Goal: Transaction & Acquisition: Purchase product/service

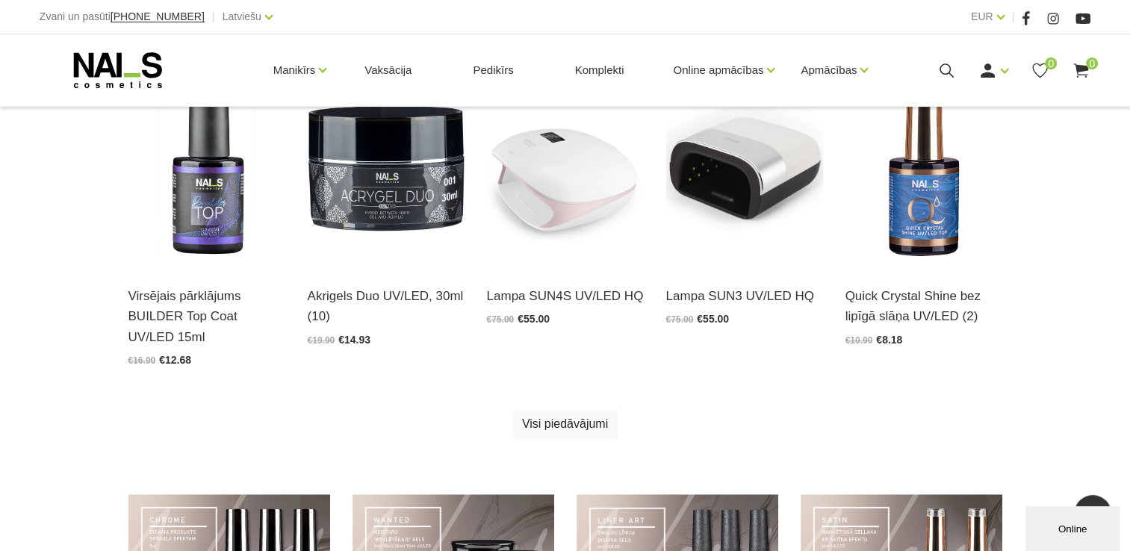
scroll to position [822, 0]
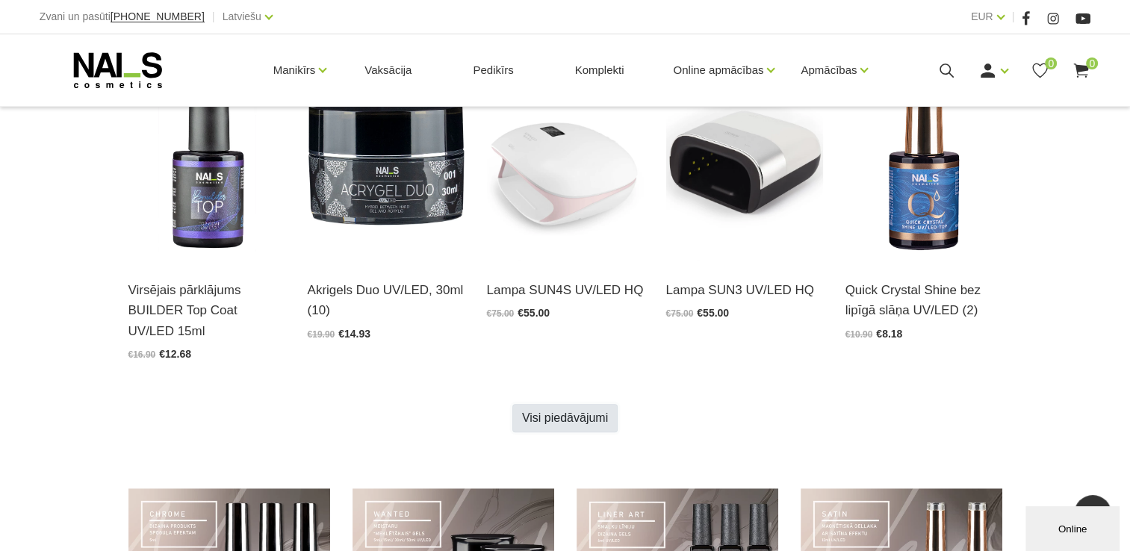
click at [587, 426] on link "Visi piedāvājumi" at bounding box center [564, 418] width 105 height 28
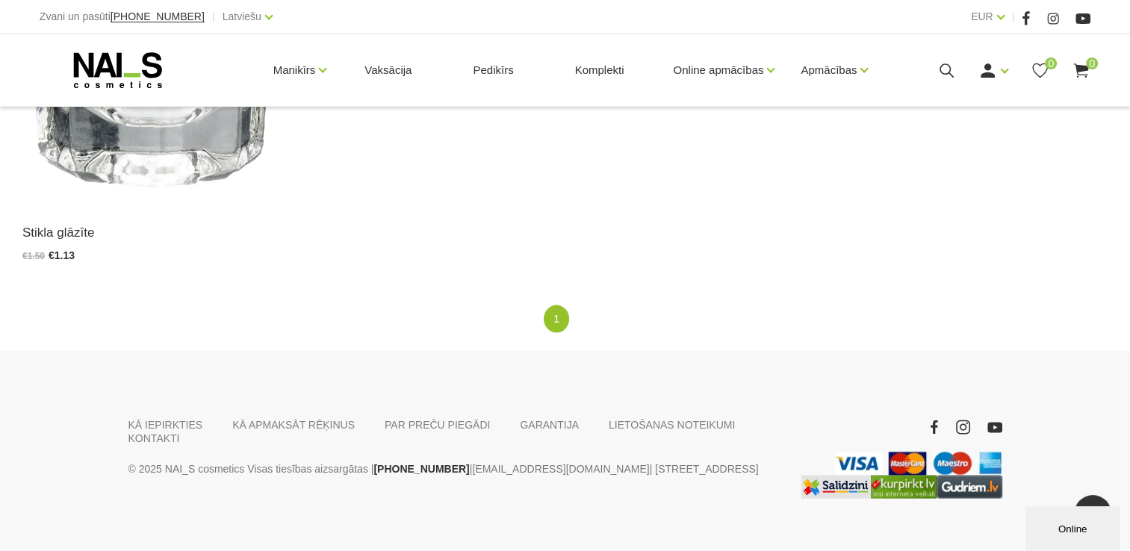
scroll to position [2877, 0]
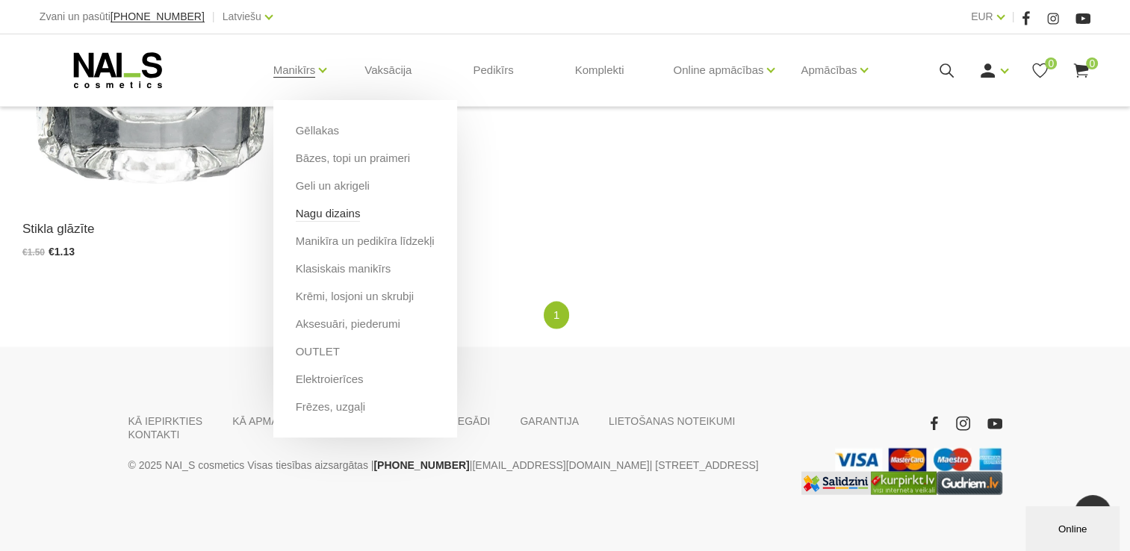
click at [324, 211] on link "Nagu dizains" at bounding box center [328, 213] width 65 height 16
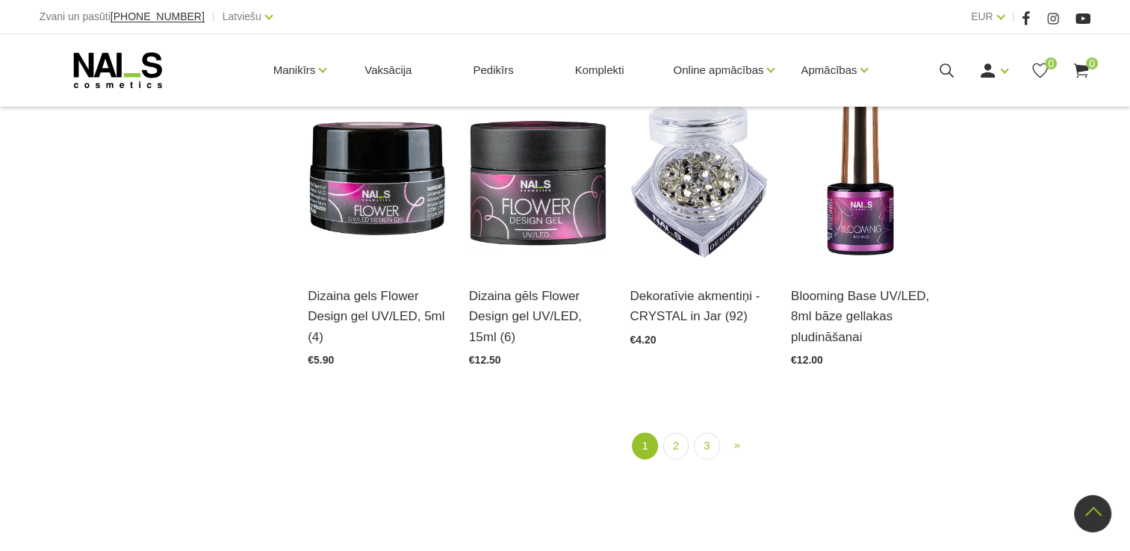
scroll to position [1712, 0]
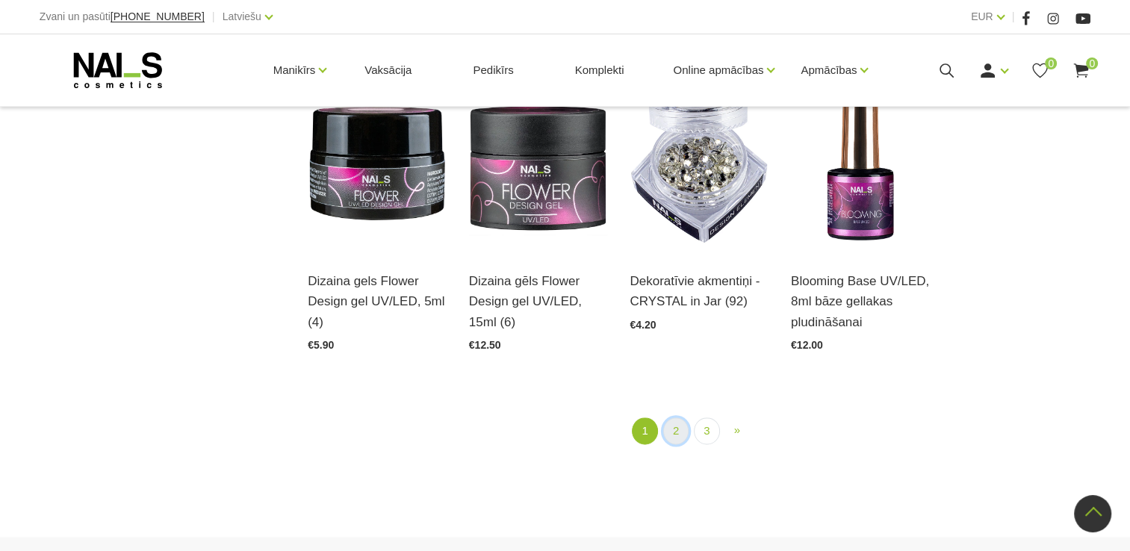
click at [675, 435] on link "2" at bounding box center [675, 432] width 25 height 28
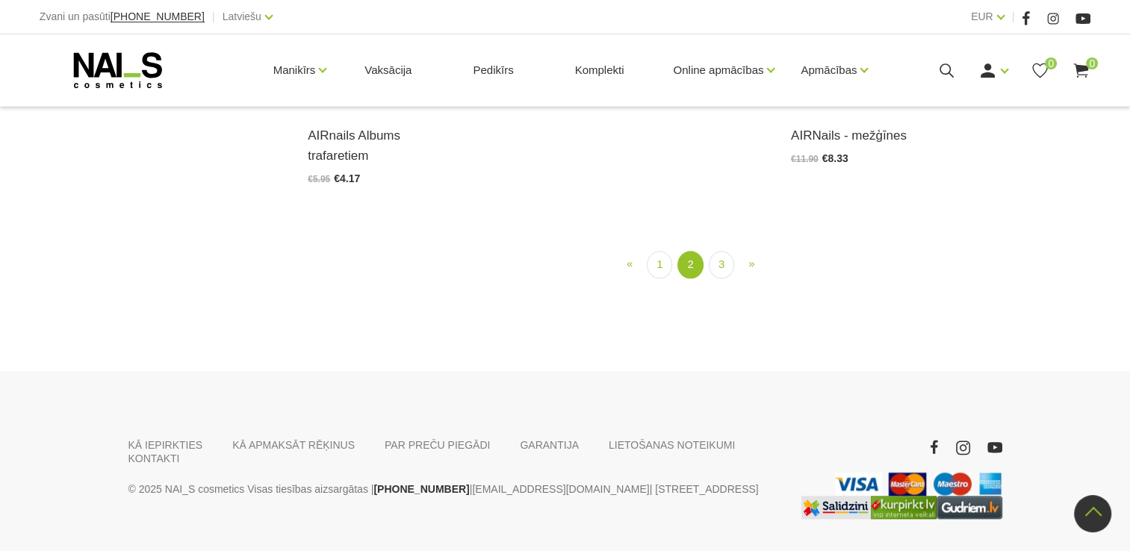
scroll to position [1661, 0]
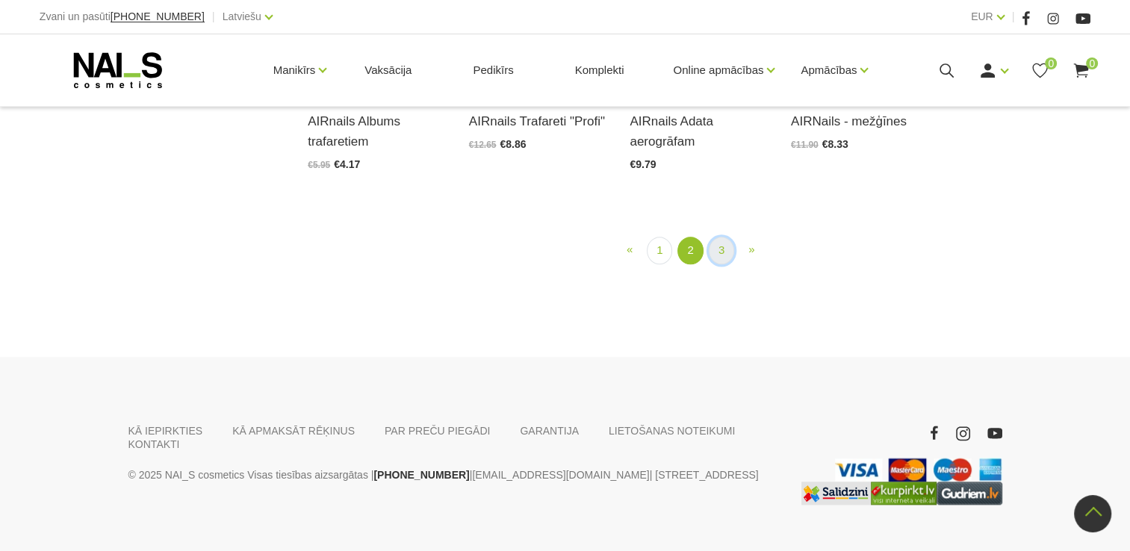
click at [718, 264] on link "3" at bounding box center [721, 251] width 25 height 28
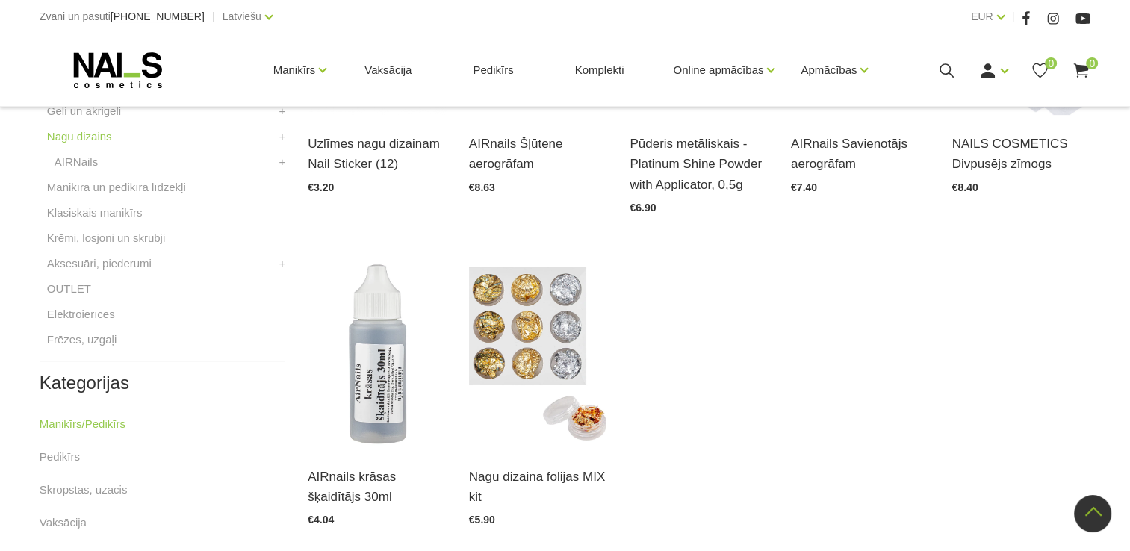
scroll to position [536, 0]
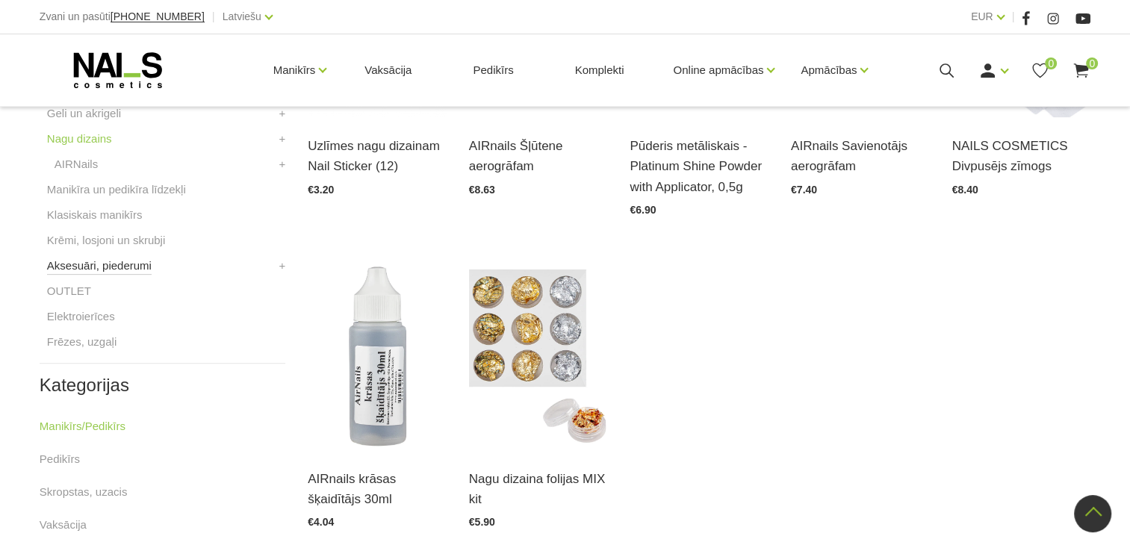
click at [115, 258] on link "Aksesuāri, piederumi" at bounding box center [99, 266] width 105 height 18
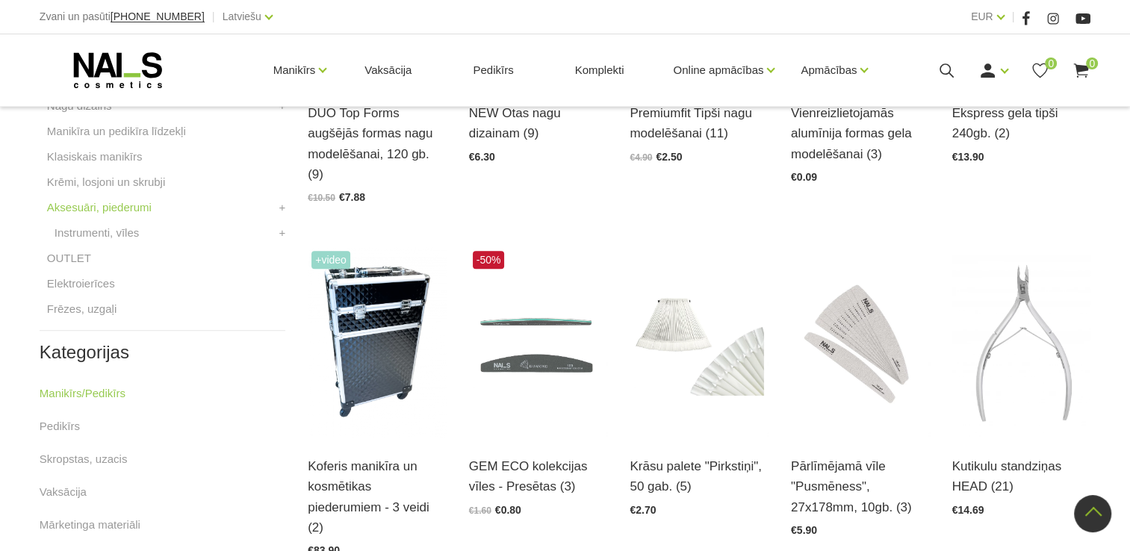
scroll to position [574, 0]
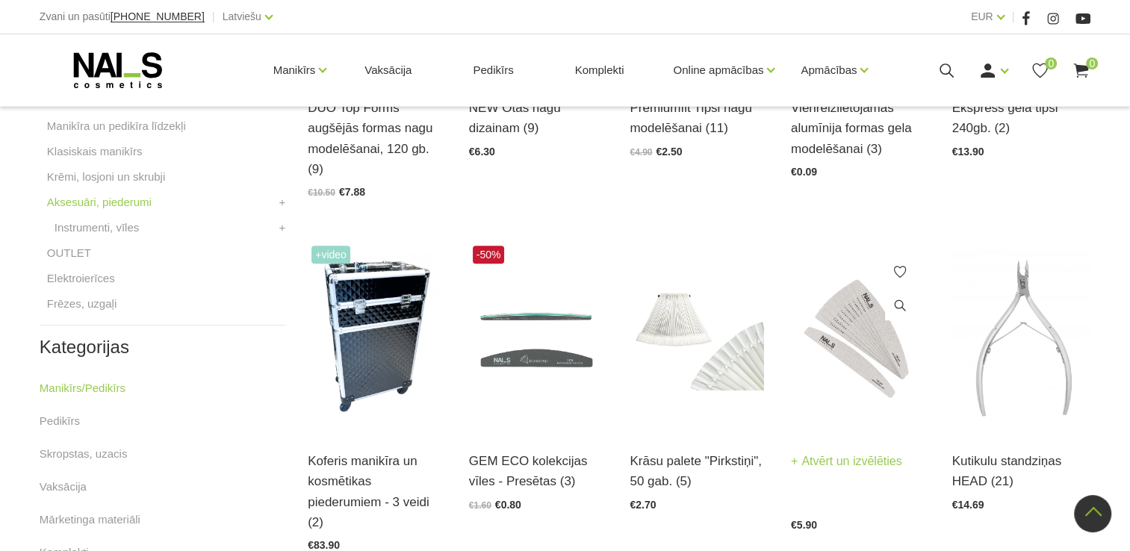
click at [860, 335] on img at bounding box center [860, 337] width 139 height 190
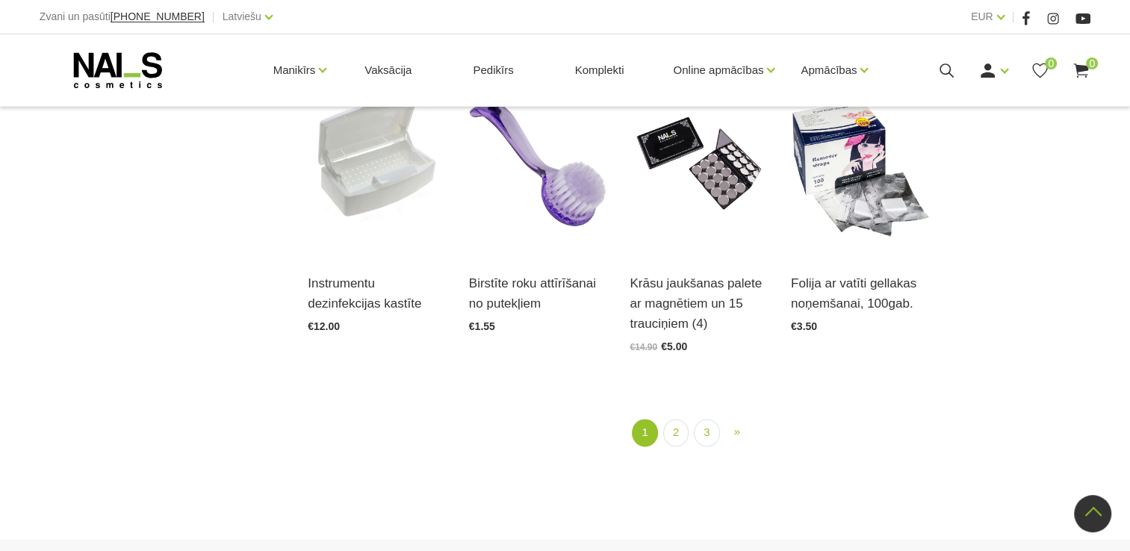
scroll to position [1754, 0]
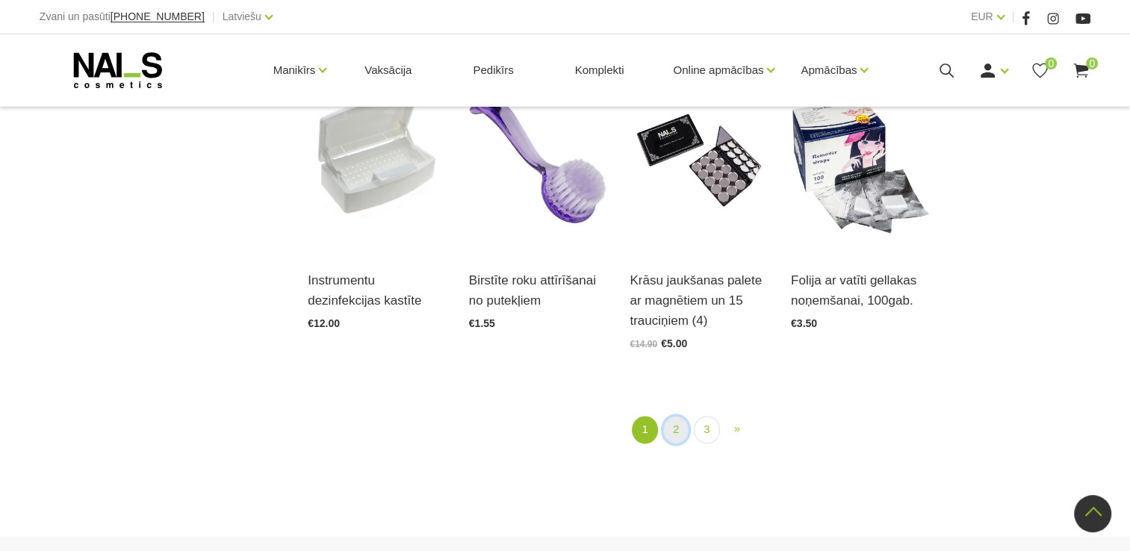
click at [677, 416] on link "2" at bounding box center [675, 430] width 25 height 28
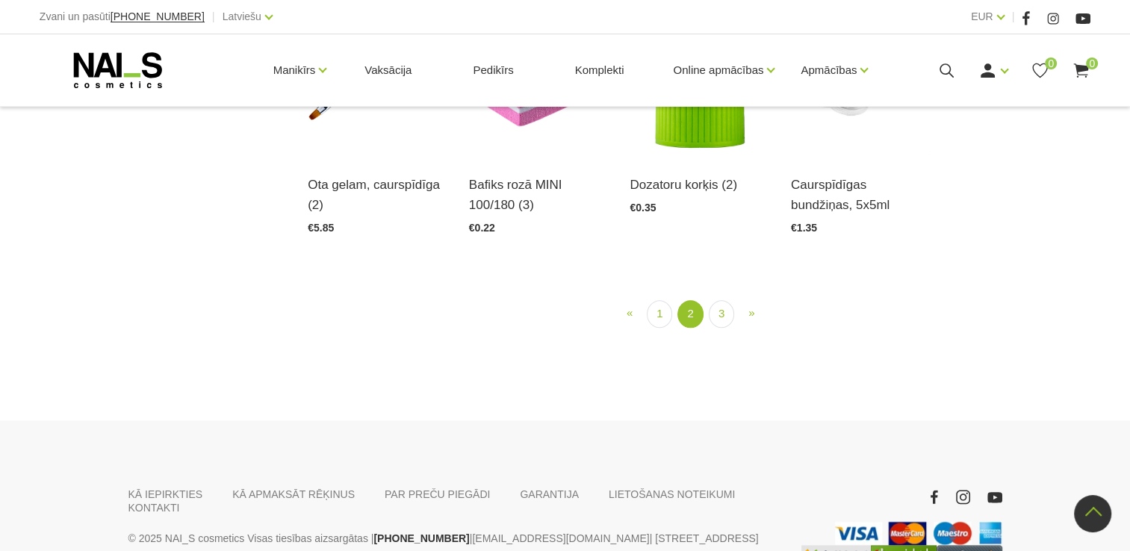
scroll to position [1802, 0]
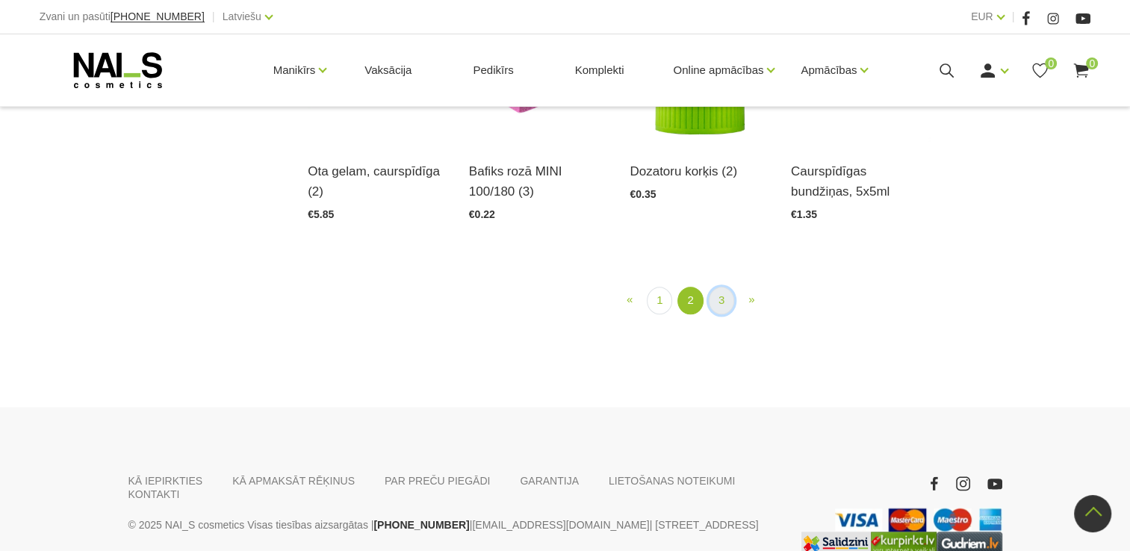
click at [717, 287] on link "3" at bounding box center [721, 301] width 25 height 28
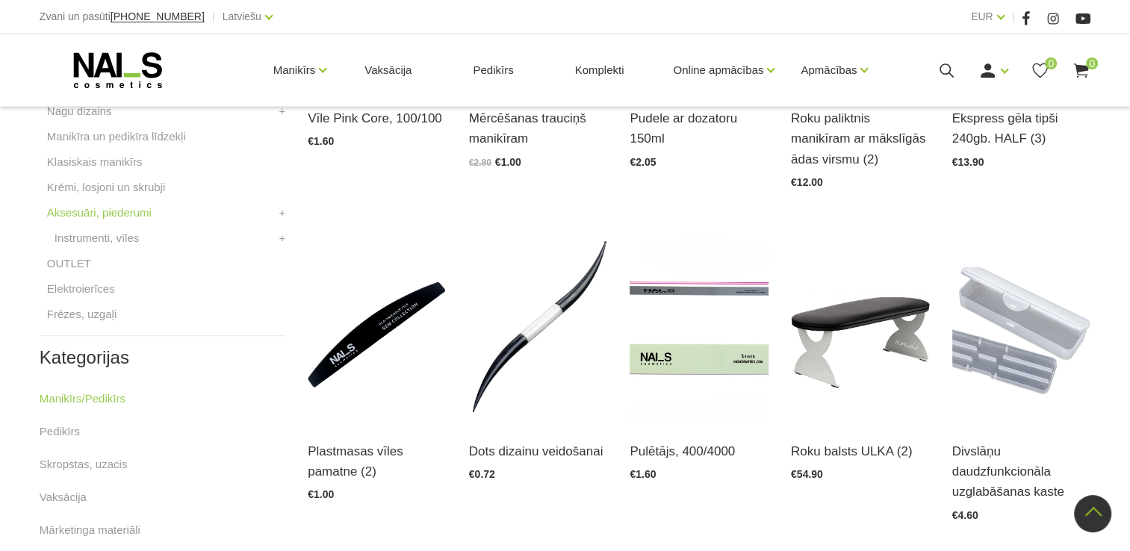
scroll to position [506, 0]
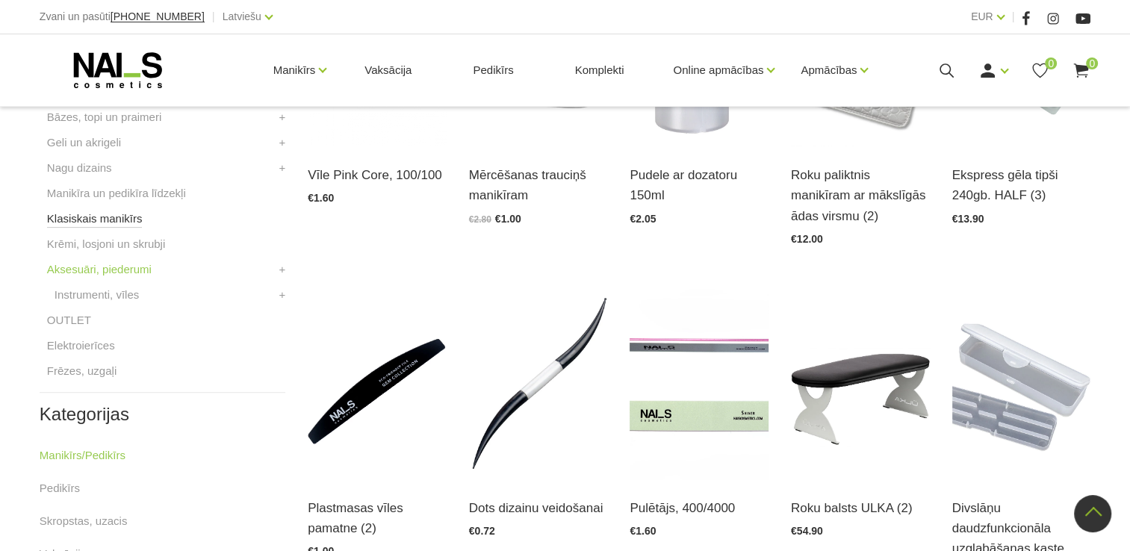
click at [126, 226] on link "Klasiskais manikīrs" at bounding box center [95, 219] width 96 height 18
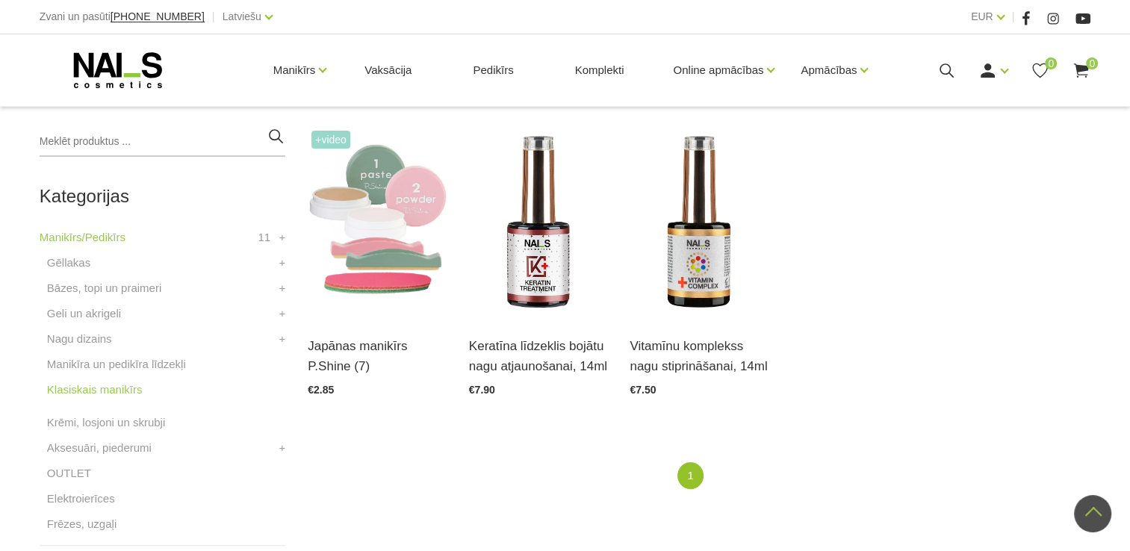
scroll to position [337, 0]
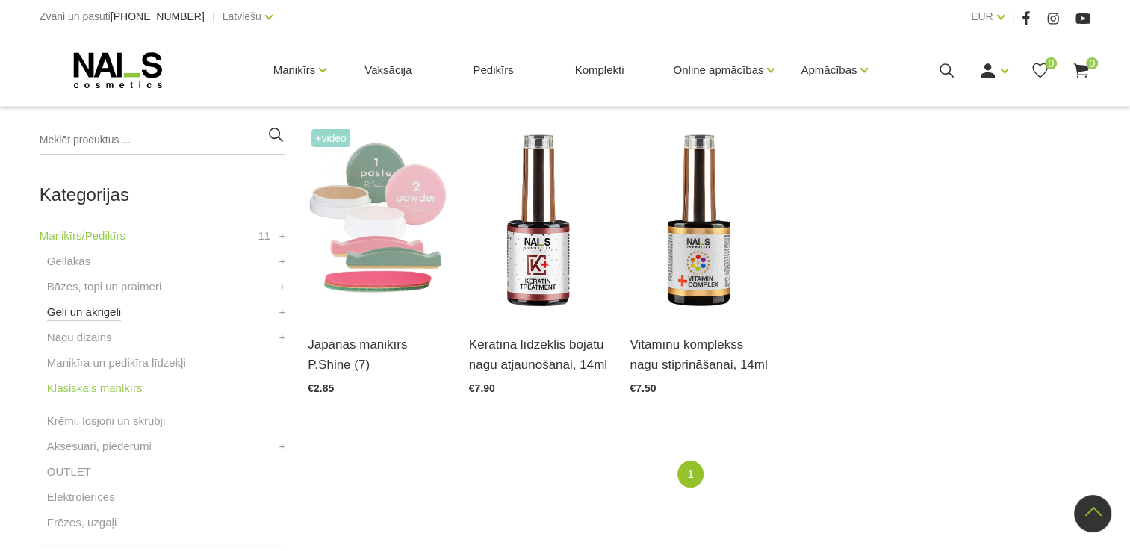
click at [120, 312] on link "Geli un akrigeli" at bounding box center [84, 312] width 74 height 18
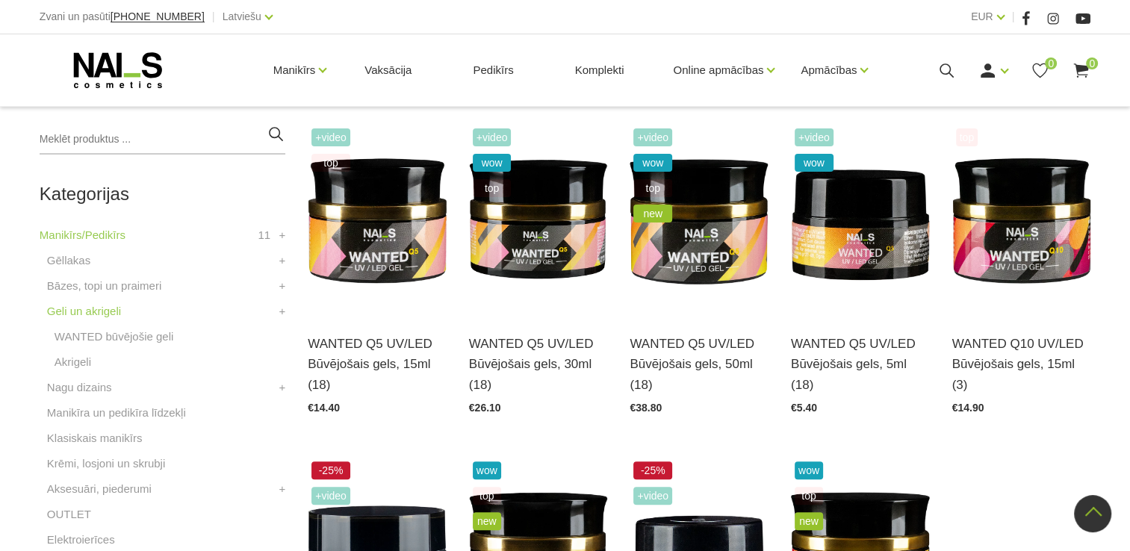
scroll to position [335, 0]
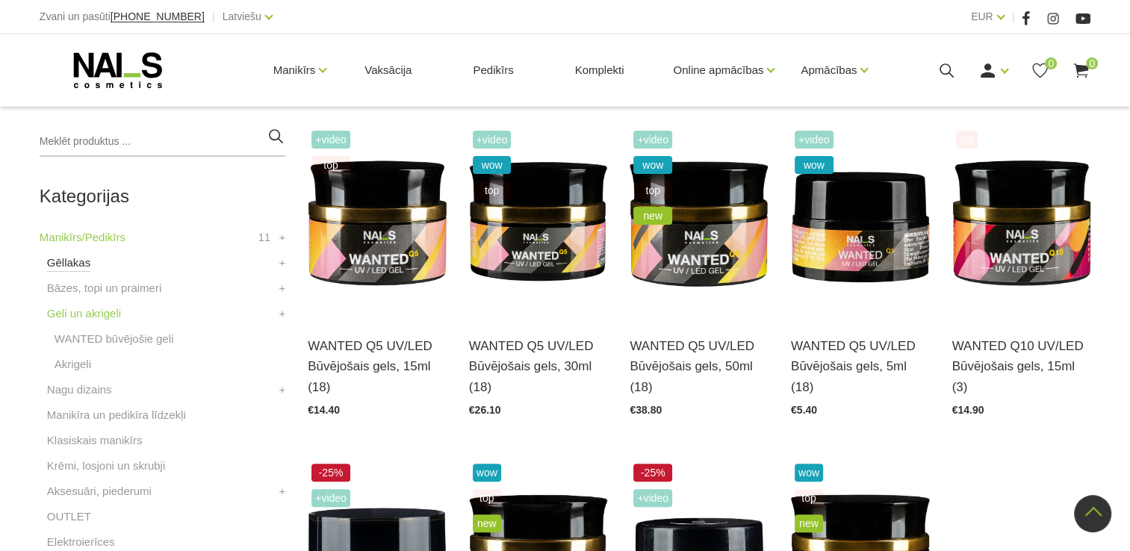
click at [84, 264] on link "Gēllakas" at bounding box center [68, 263] width 43 height 18
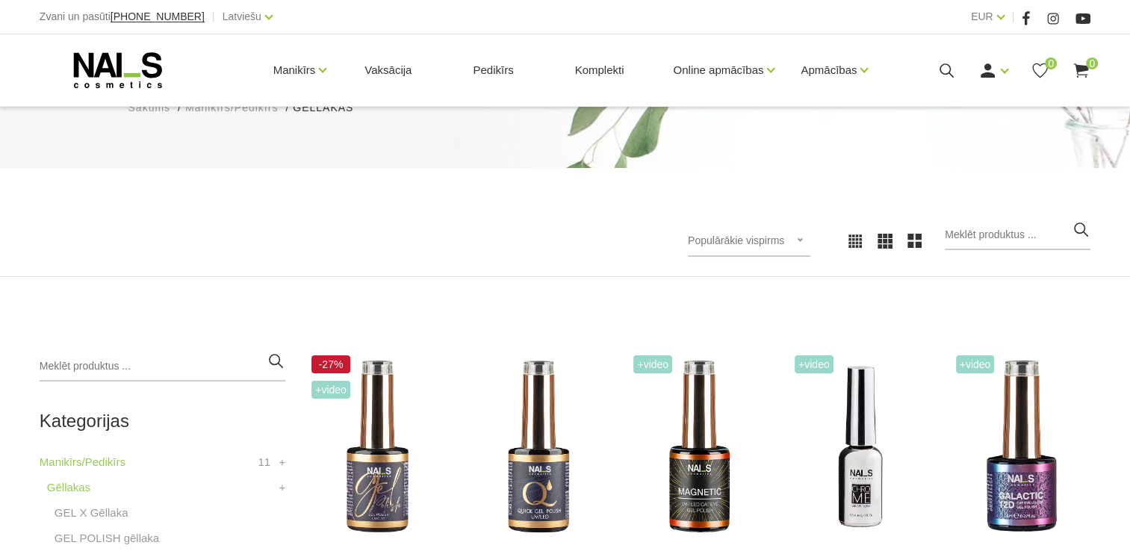
scroll to position [129, 0]
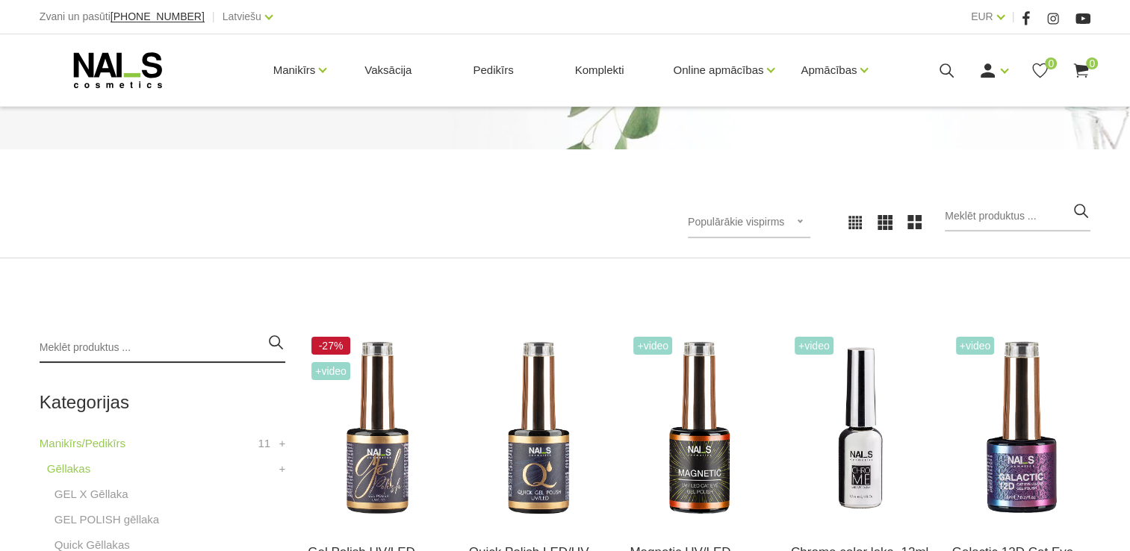
click at [75, 355] on input "search" at bounding box center [163, 348] width 246 height 30
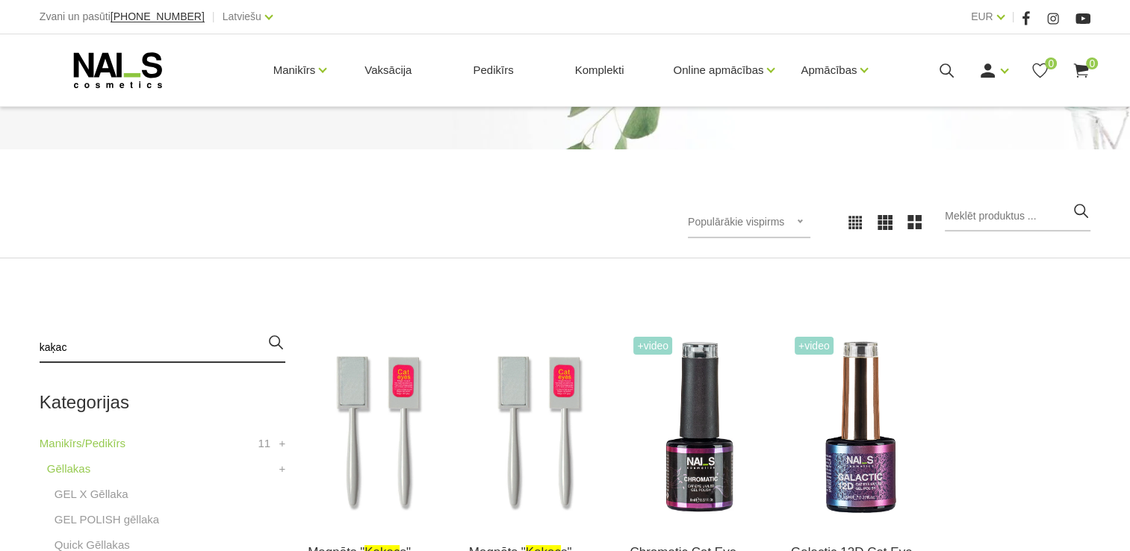
type input "kaķac"
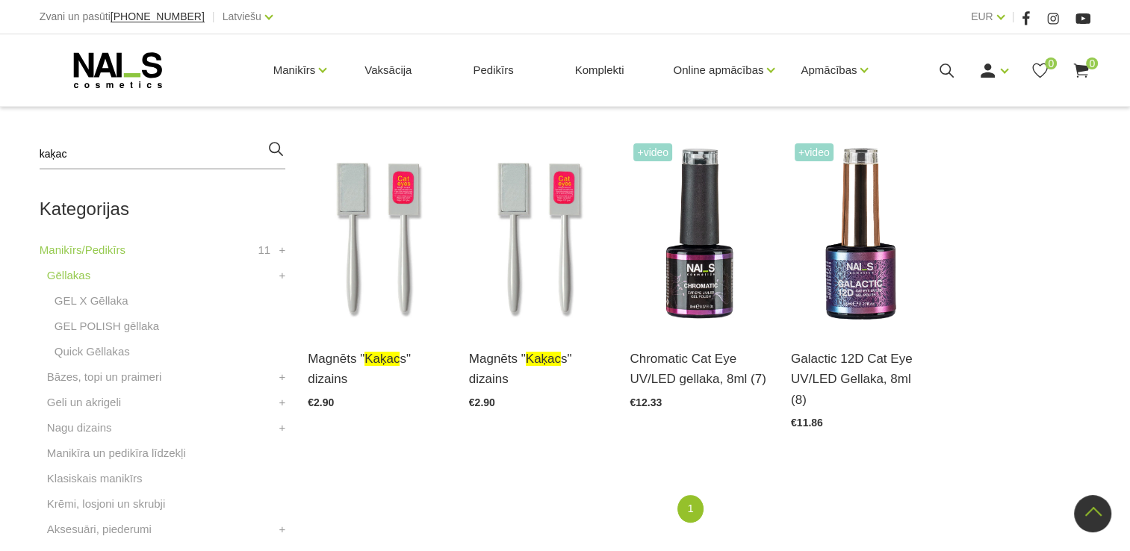
scroll to position [315, 0]
